Goal: Task Accomplishment & Management: Complete application form

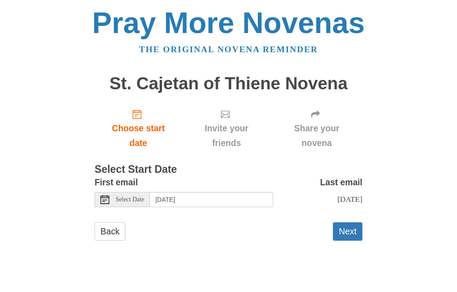
click at [351, 223] on button "Next" at bounding box center [347, 231] width 29 height 18
click at [345, 222] on button "Next" at bounding box center [347, 231] width 29 height 18
click at [354, 227] on button "Next" at bounding box center [347, 231] width 29 height 18
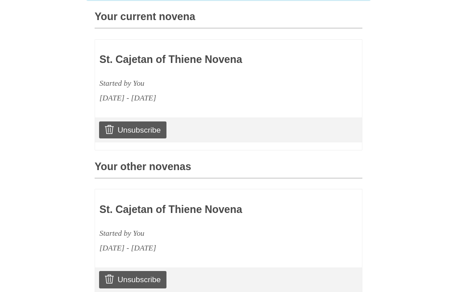
scroll to position [238, 0]
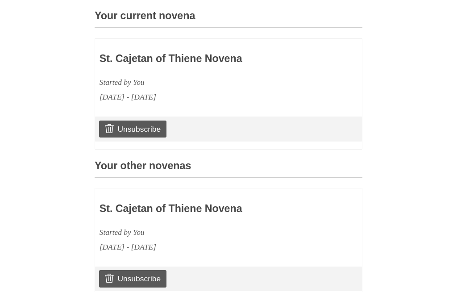
click at [130, 121] on link "Unsubscribe" at bounding box center [132, 129] width 67 height 17
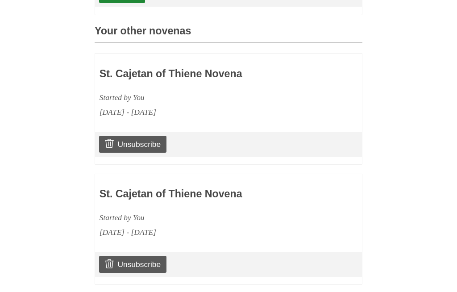
scroll to position [449, 0]
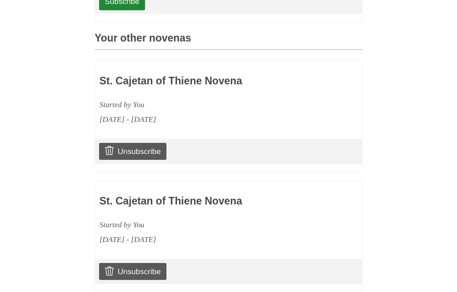
click at [112, 146] on icon at bounding box center [109, 150] width 9 height 9
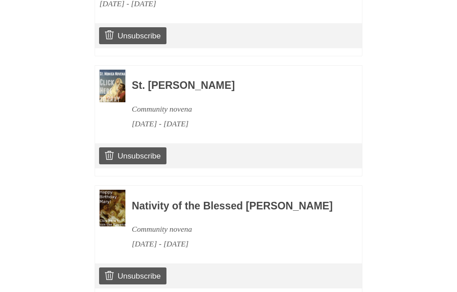
scroll to position [589, 0]
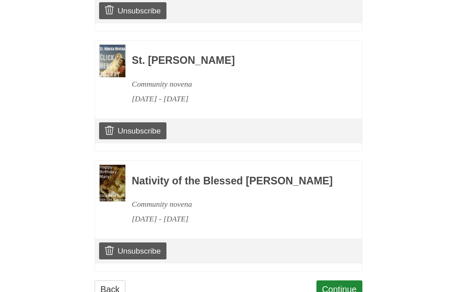
click at [108, 251] on use at bounding box center [109, 250] width 9 height 9
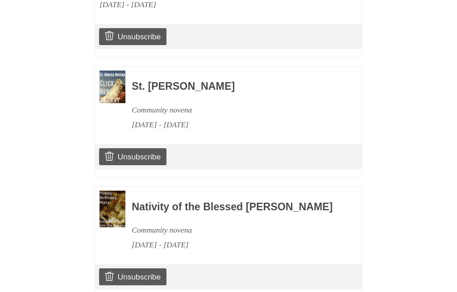
scroll to position [589, 0]
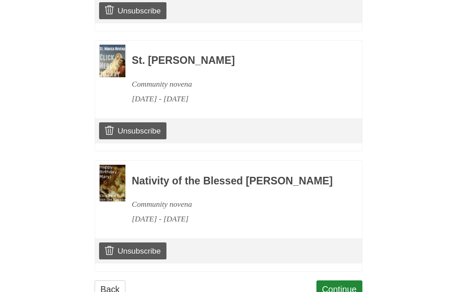
click at [336, 291] on link "Continue" at bounding box center [339, 289] width 46 height 18
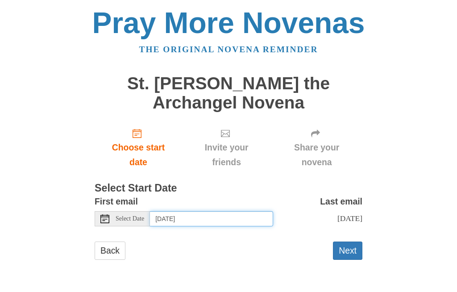
click at [251, 215] on input "Friday, August 22nd" at bounding box center [211, 218] width 123 height 15
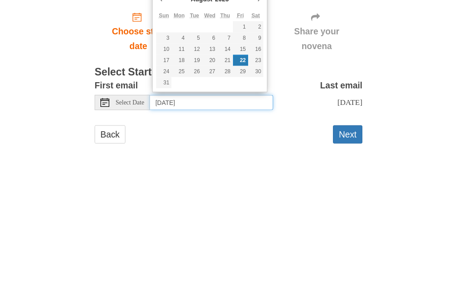
type input "Wednesday, August 27th"
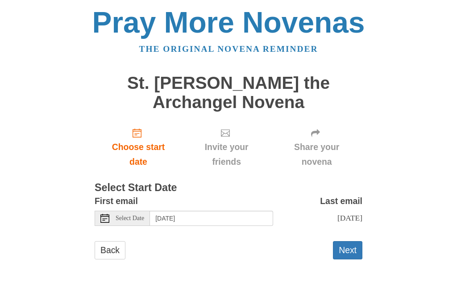
click at [347, 247] on button "Next" at bounding box center [347, 250] width 29 height 18
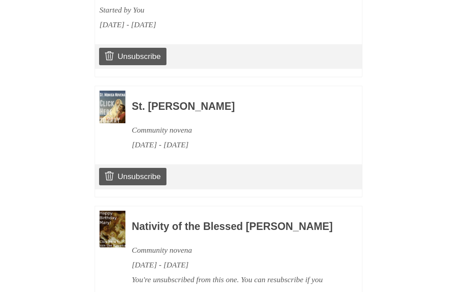
scroll to position [555, 0]
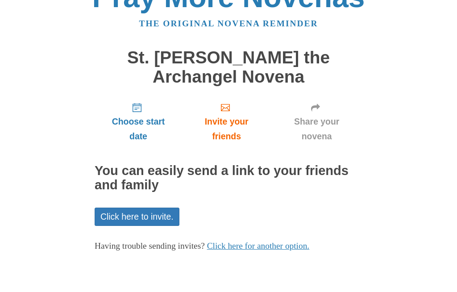
scroll to position [10, 0]
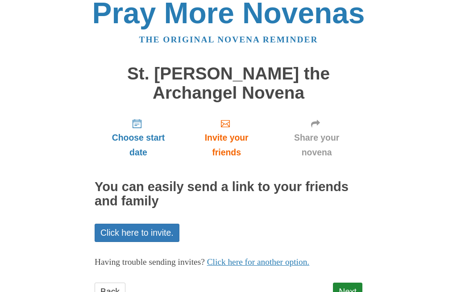
click at [346, 288] on link "Next" at bounding box center [347, 291] width 29 height 18
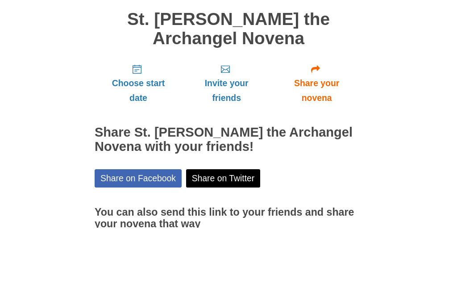
scroll to position [49, 0]
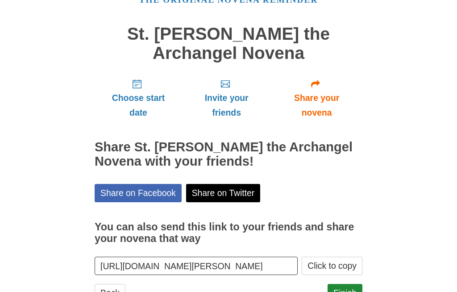
click at [342, 291] on link "Finish" at bounding box center [344, 293] width 35 height 18
